Goal: Task Accomplishment & Management: Use online tool/utility

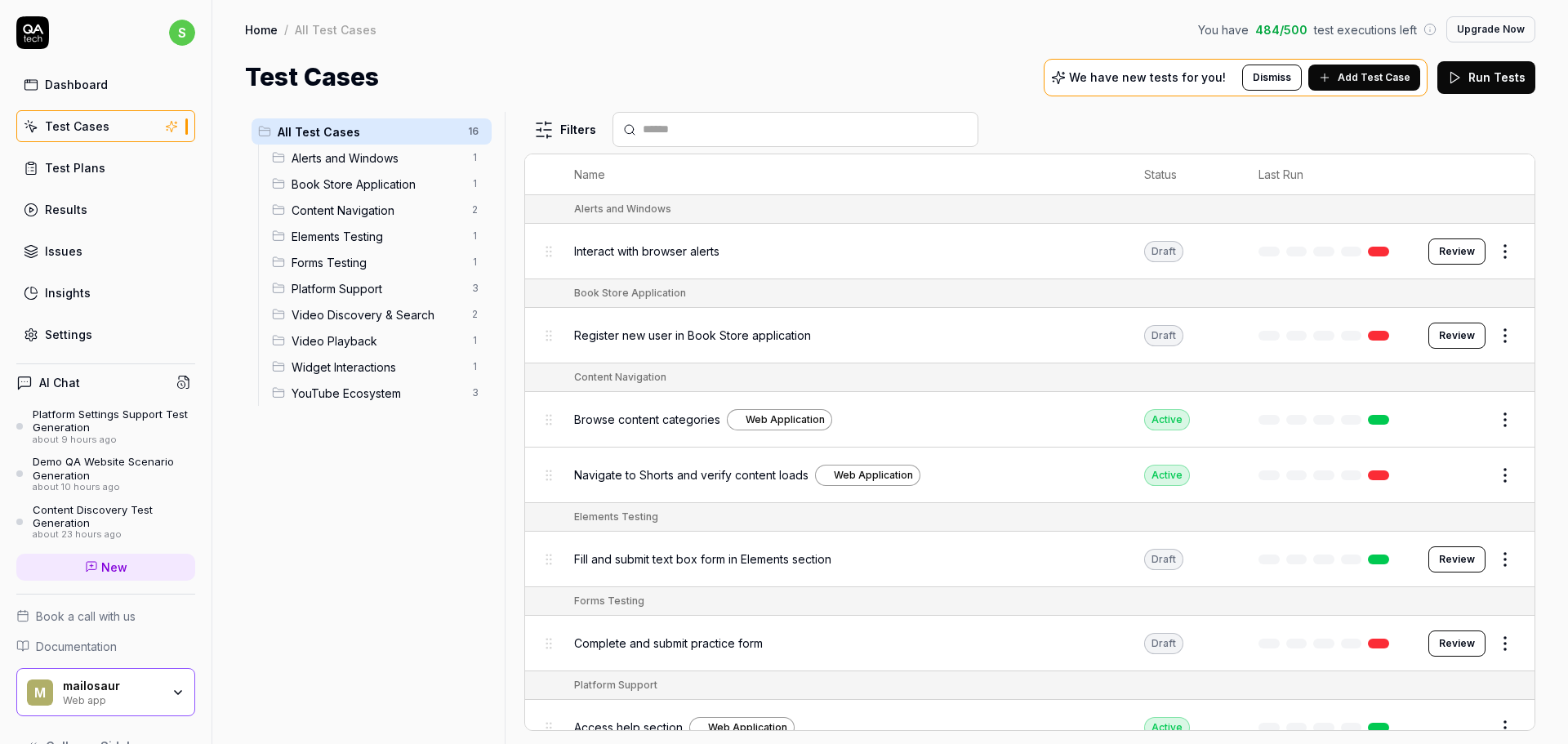
click at [639, 250] on span "Interact with browser alerts" at bounding box center [647, 251] width 145 height 17
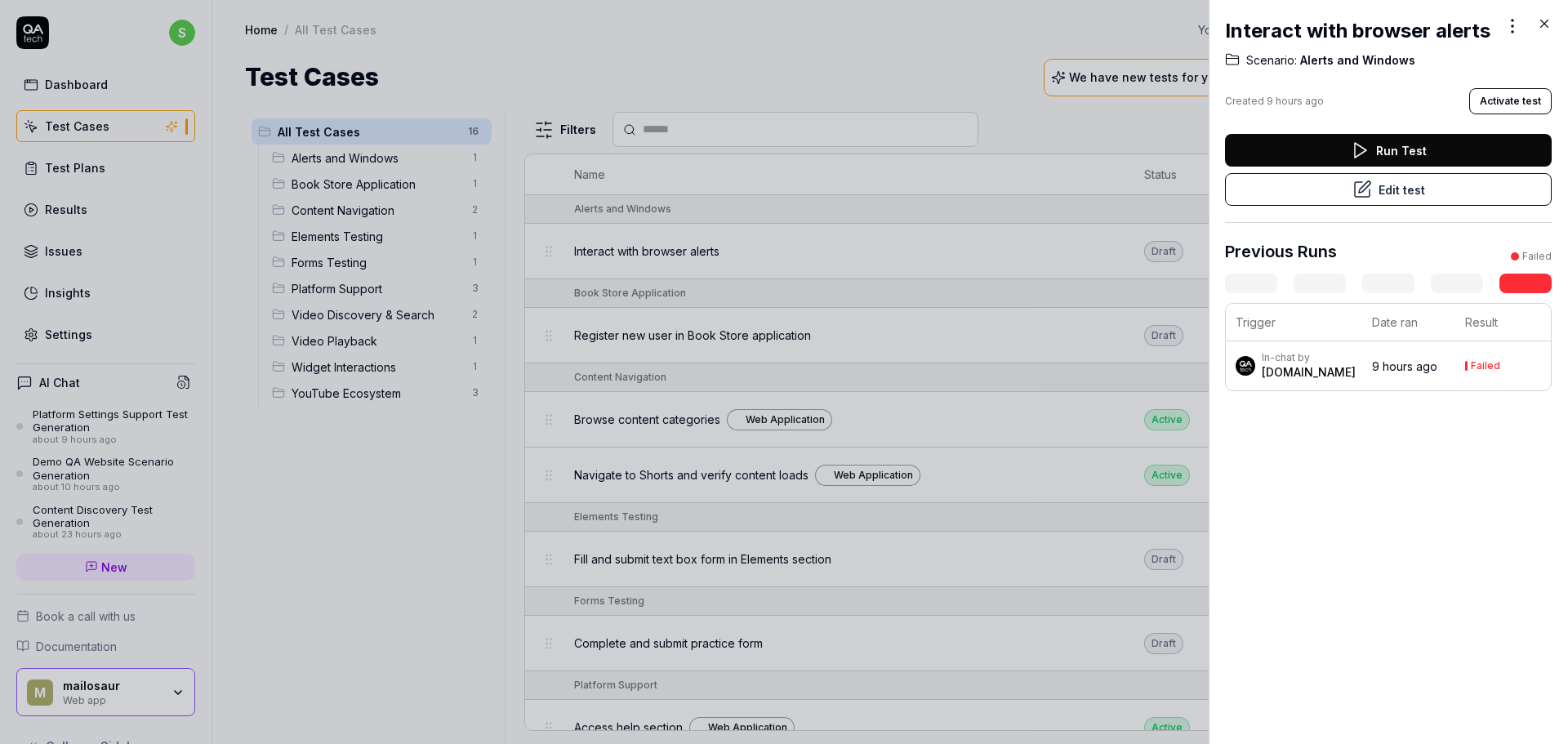
click at [1504, 114] on button "Activate test" at bounding box center [1510, 101] width 83 height 26
click at [1358, 708] on div "The test case has been activated." at bounding box center [1334, 709] width 164 height 14
click at [970, 534] on div at bounding box center [784, 372] width 1568 height 744
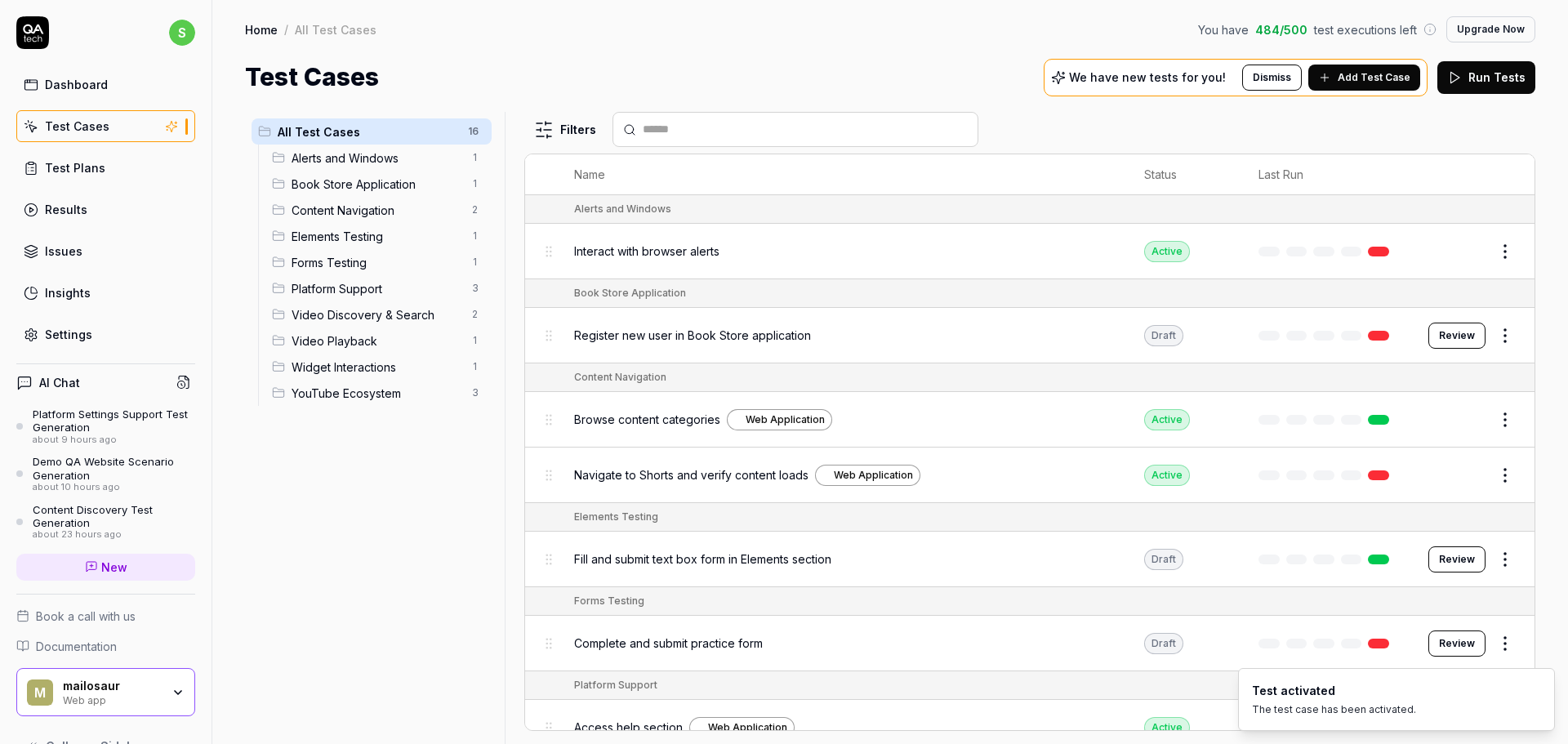
click at [1149, 354] on td "Draft" at bounding box center [1185, 335] width 114 height 55
click at [1161, 339] on div "Draft" at bounding box center [1164, 335] width 39 height 21
click at [1455, 339] on button "Review" at bounding box center [1457, 335] width 57 height 26
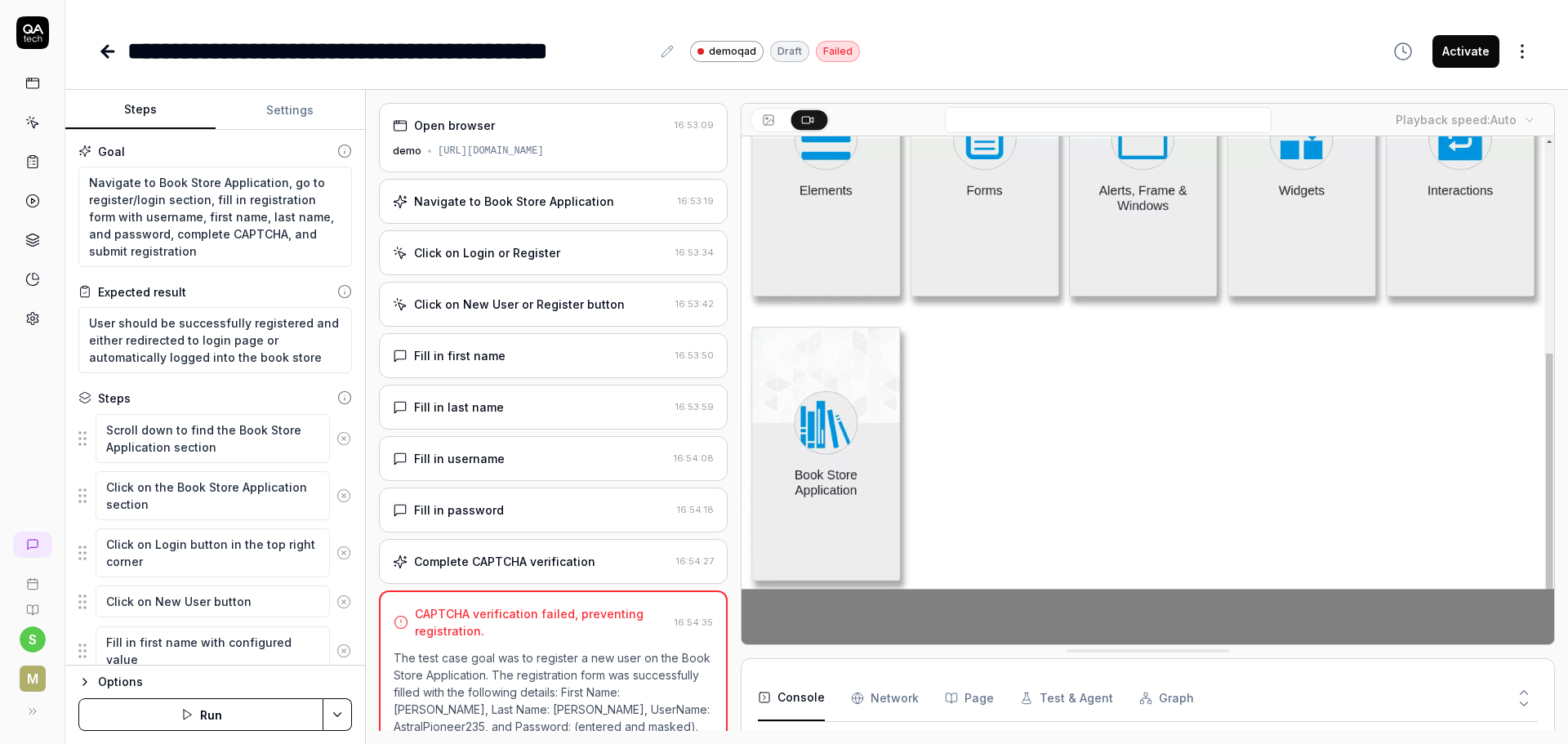
type textarea "*"
